Goal: Check status: Check status

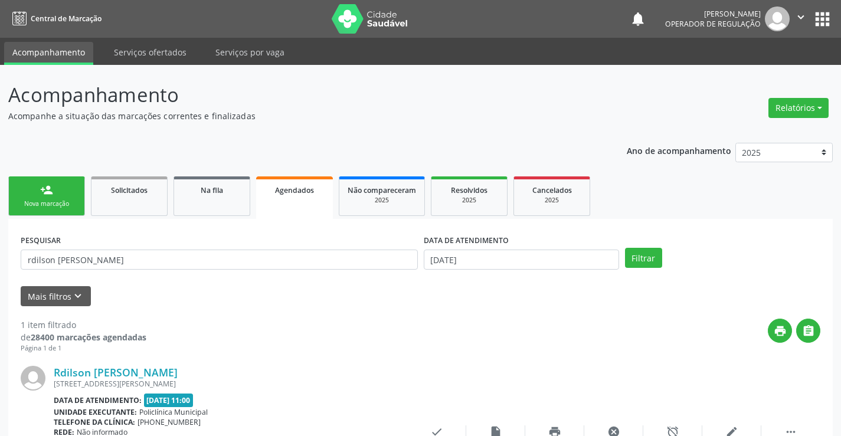
scroll to position [107, 0]
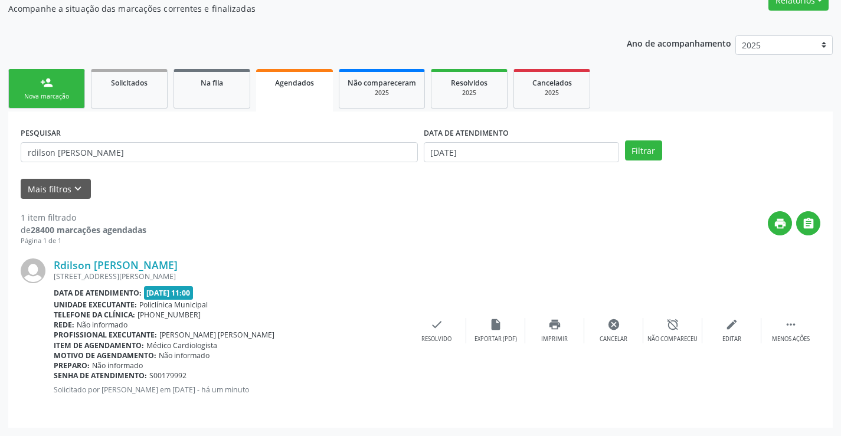
click at [317, 90] on link "Agendados" at bounding box center [294, 90] width 77 height 42
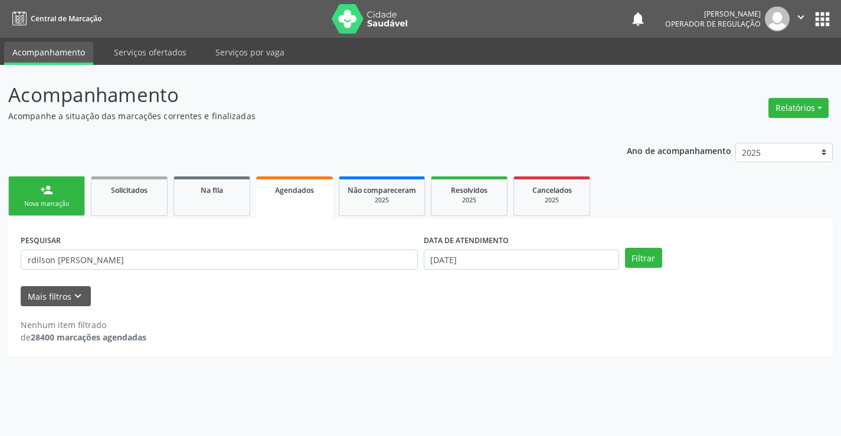
scroll to position [0, 0]
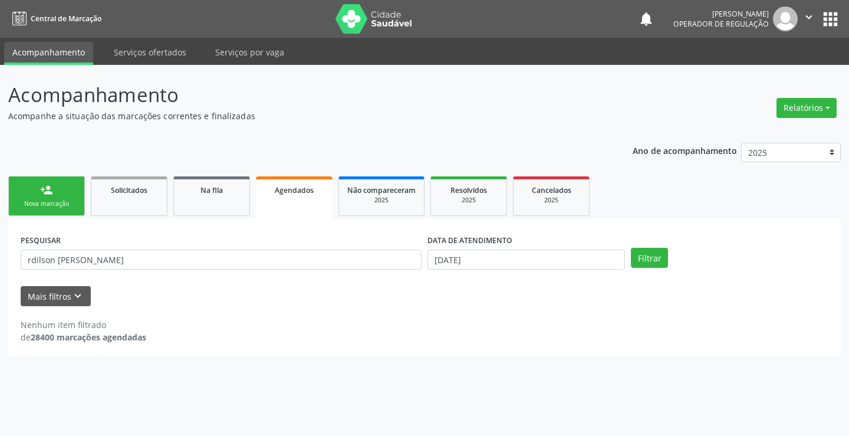
click at [299, 205] on link "Agendados" at bounding box center [294, 197] width 77 height 42
click at [202, 258] on input "rdilson [PERSON_NAME]" at bounding box center [221, 260] width 401 height 20
type input "r"
type input "700900924692096"
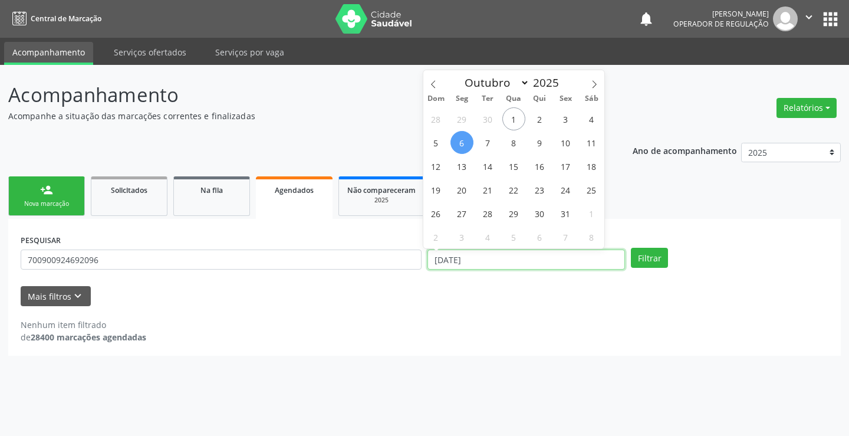
click at [526, 262] on input "[DATE]" at bounding box center [527, 260] width 198 height 20
click at [537, 119] on span "2" at bounding box center [540, 118] width 23 height 23
type input "[DATE]"
click at [537, 119] on span "2" at bounding box center [540, 118] width 23 height 23
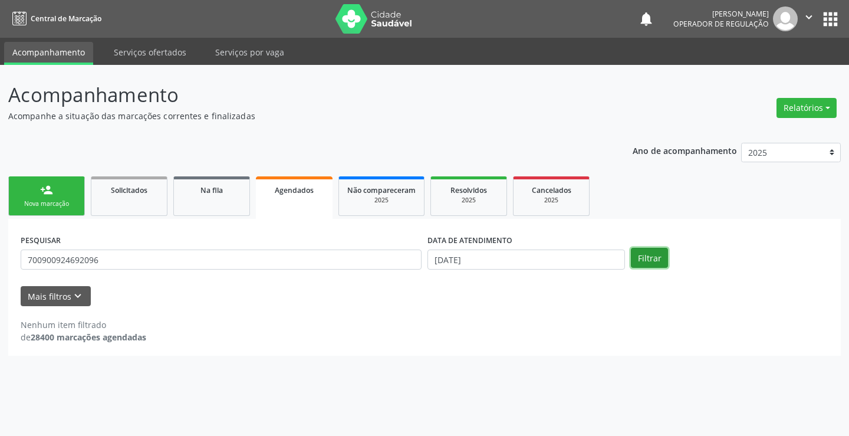
click at [642, 257] on button "Filtrar" at bounding box center [649, 258] width 37 height 20
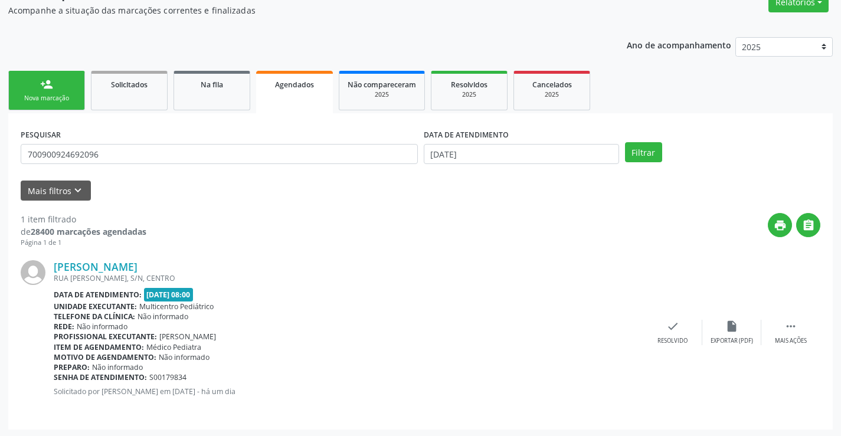
scroll to position [107, 0]
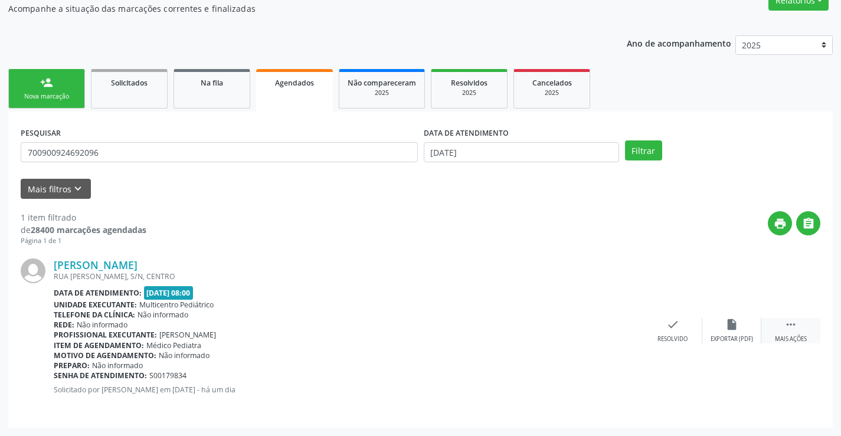
click at [790, 323] on icon "" at bounding box center [790, 324] width 13 height 13
click at [555, 324] on icon "print" at bounding box center [554, 324] width 13 height 13
